Goal: Transaction & Acquisition: Purchase product/service

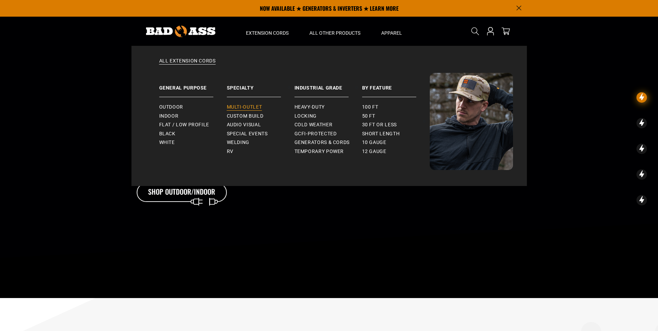
click at [256, 107] on span "Multi-Outlet" at bounding box center [244, 107] width 35 height 6
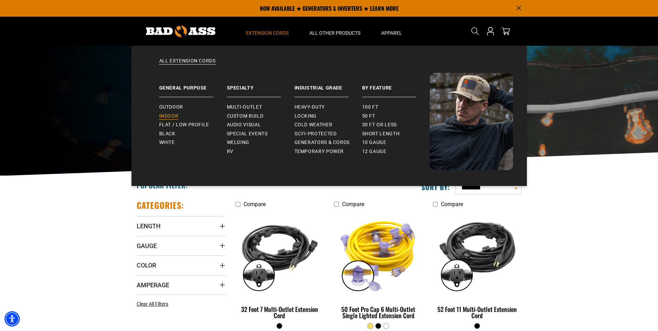
click at [178, 117] on span "Indoor" at bounding box center [168, 116] width 19 height 6
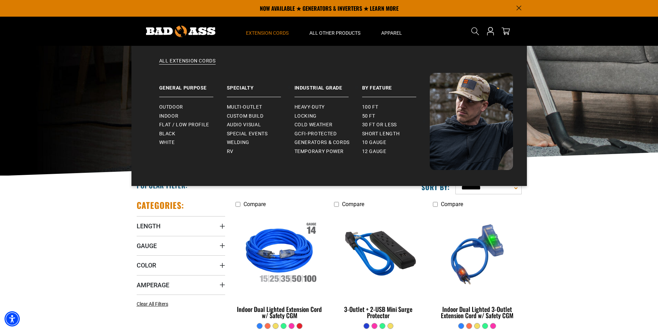
click at [206, 57] on div "All Extension Cords General Purpose Outdoor Indoor" at bounding box center [328, 116] width 395 height 140
click at [205, 59] on link "All Extension Cords" at bounding box center [329, 65] width 368 height 15
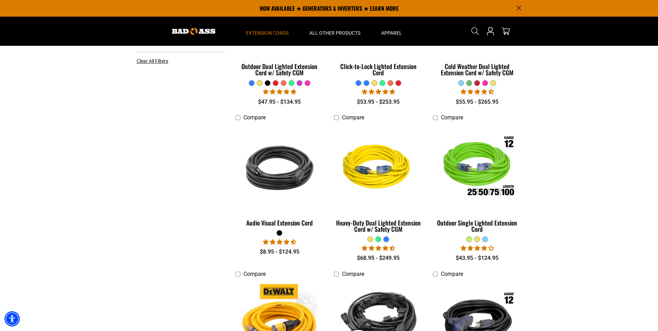
scroll to position [69, 0]
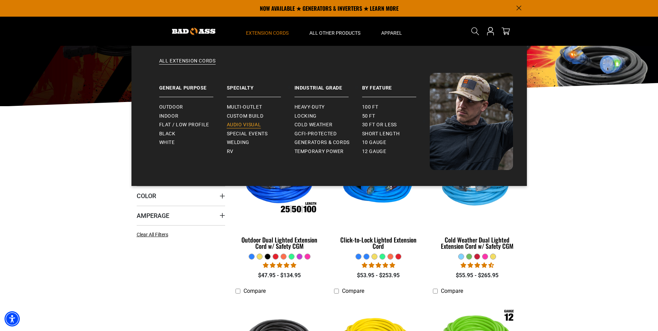
click at [238, 124] on span "Audio Visual" at bounding box center [244, 125] width 34 height 6
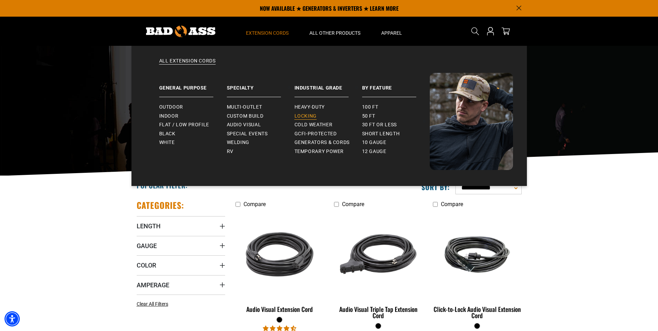
click at [306, 113] on span "Locking" at bounding box center [305, 116] width 22 height 6
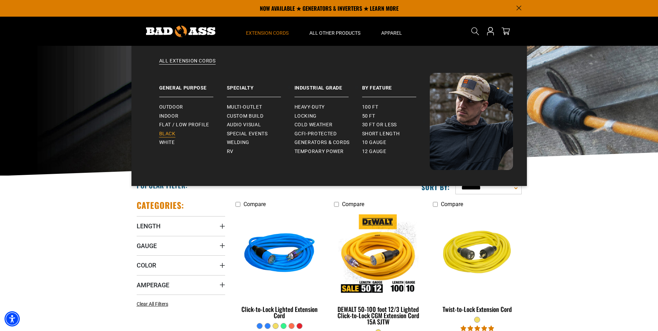
click at [176, 131] on link "Black" at bounding box center [193, 133] width 68 height 9
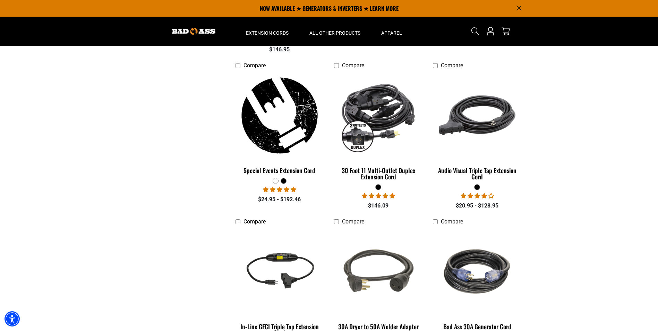
scroll to position [451, 0]
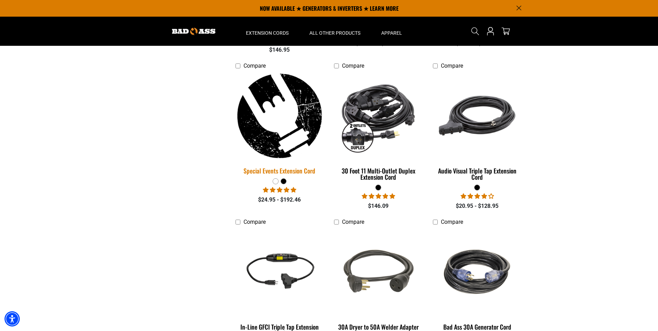
click at [285, 168] on div "Special Events Extension Cord" at bounding box center [279, 170] width 88 height 6
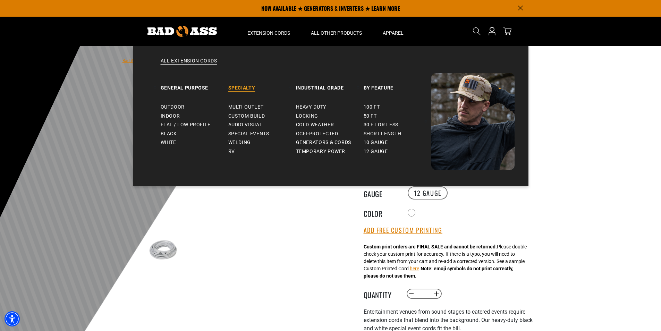
click at [236, 84] on link "Specialty" at bounding box center [262, 85] width 68 height 24
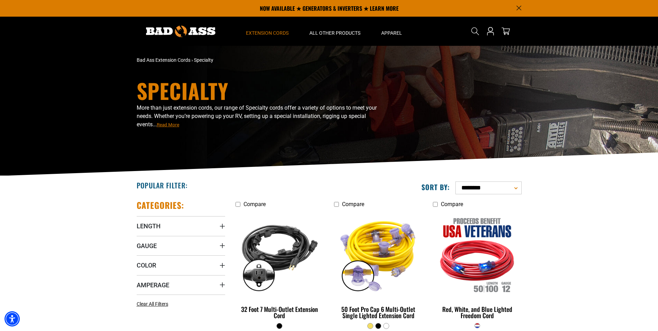
click at [475, 34] on icon "Search" at bounding box center [475, 31] width 8 height 8
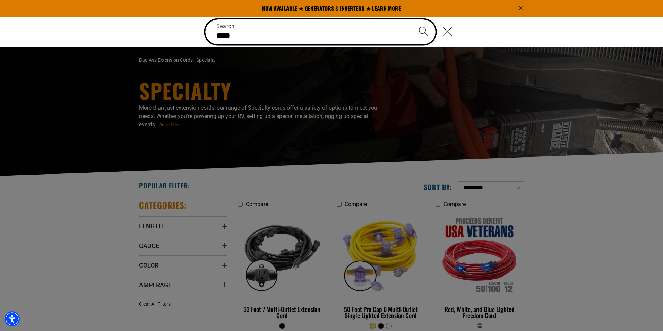
type input "****"
click at [411, 19] on button "Search" at bounding box center [423, 31] width 24 height 24
